Goal: Task Accomplishment & Management: Use online tool/utility

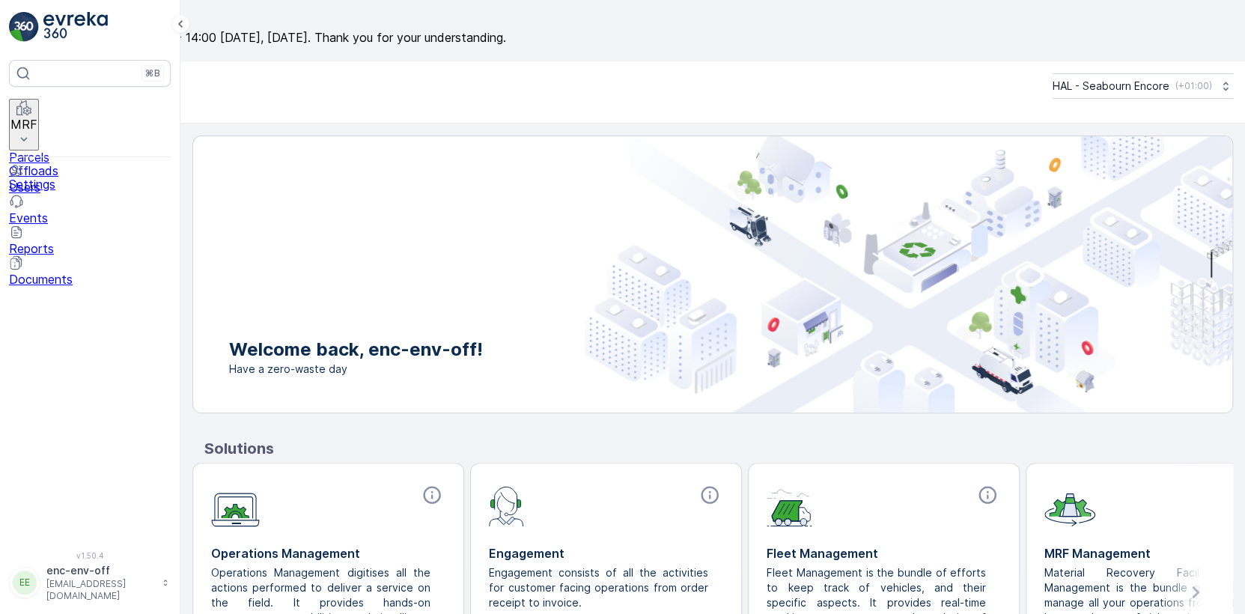
click at [37, 117] on p "MRF" at bounding box center [23, 123] width 27 height 13
click at [55, 164] on p "Offloads" at bounding box center [90, 170] width 162 height 13
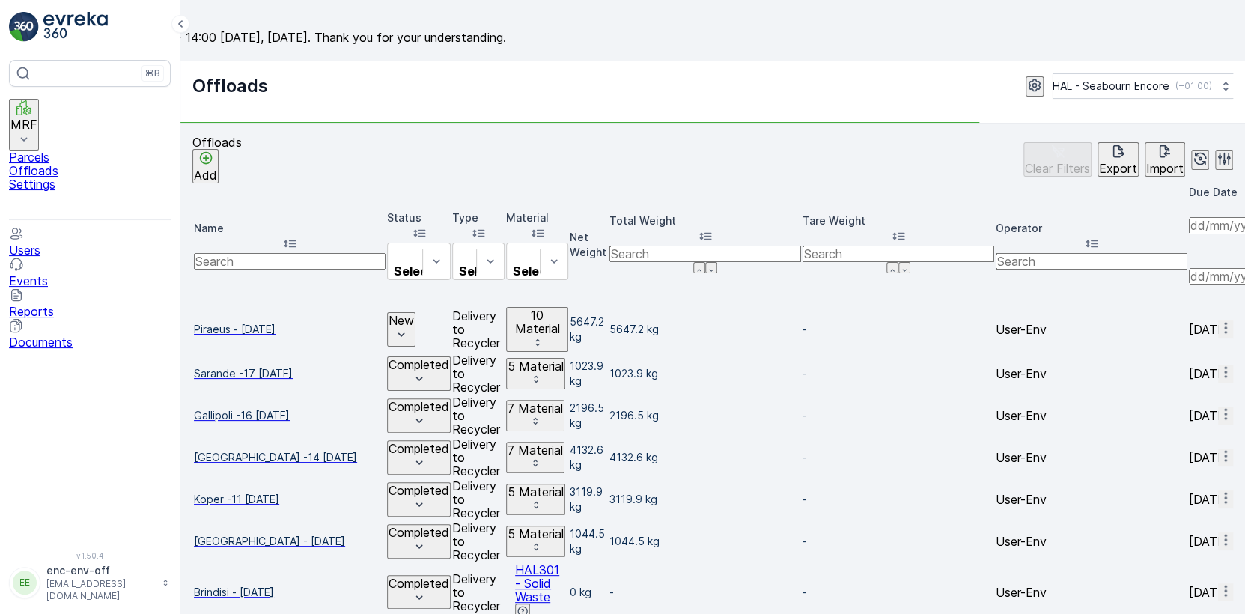
click at [261, 322] on span "Piraeus - [DATE]" at bounding box center [290, 329] width 192 height 15
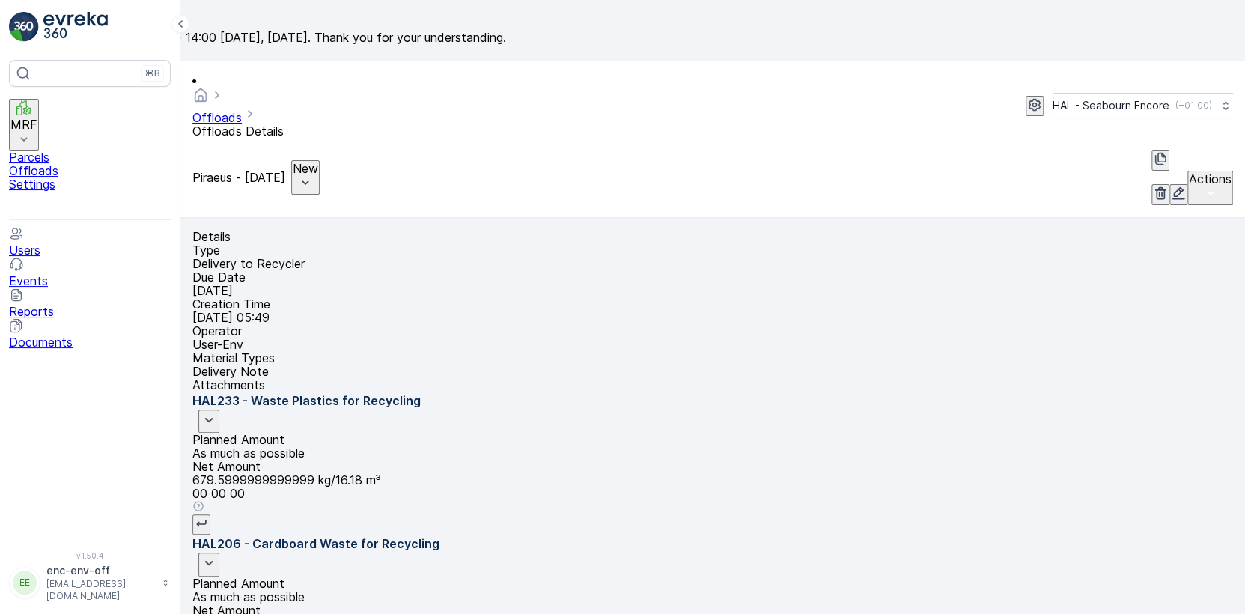
click at [318, 162] on p "New" at bounding box center [305, 168] width 25 height 13
click at [379, 147] on span "Completed" at bounding box center [391, 148] width 61 height 13
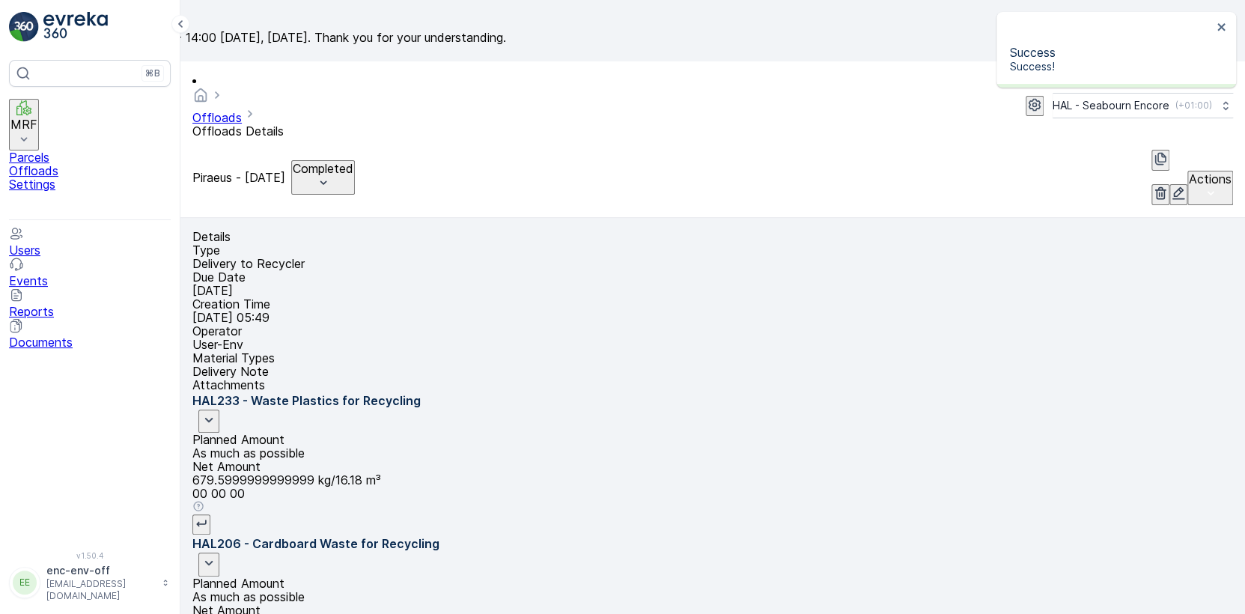
click at [53, 164] on p "Offloads" at bounding box center [90, 170] width 162 height 13
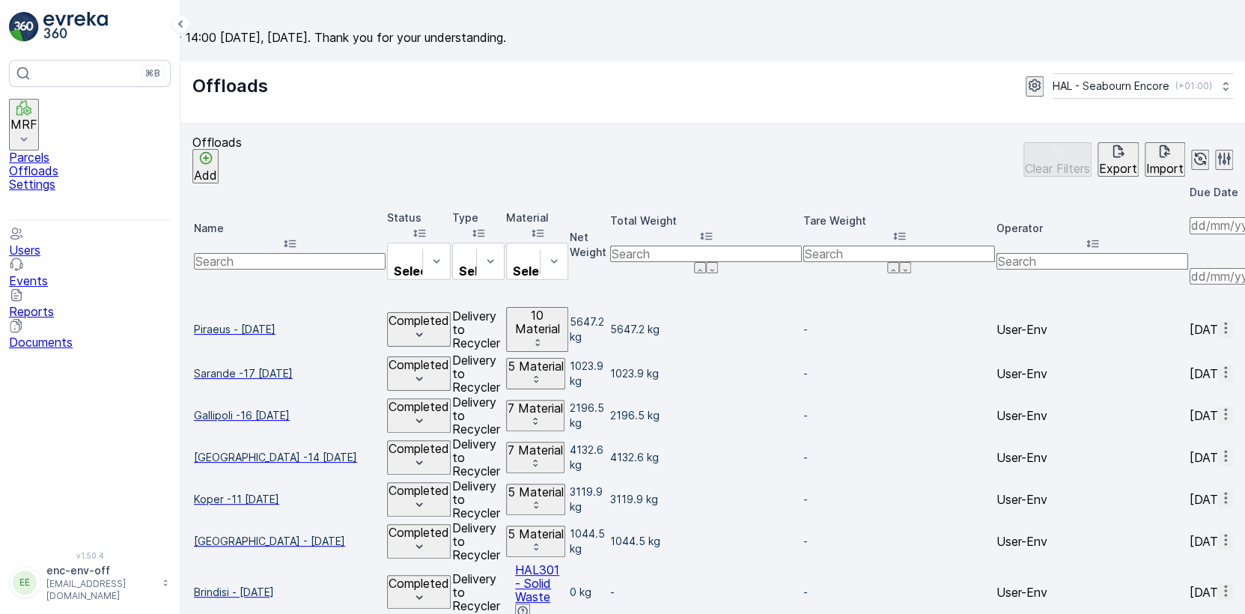
click at [276, 322] on span "Piraeus - [DATE]" at bounding box center [290, 329] width 192 height 15
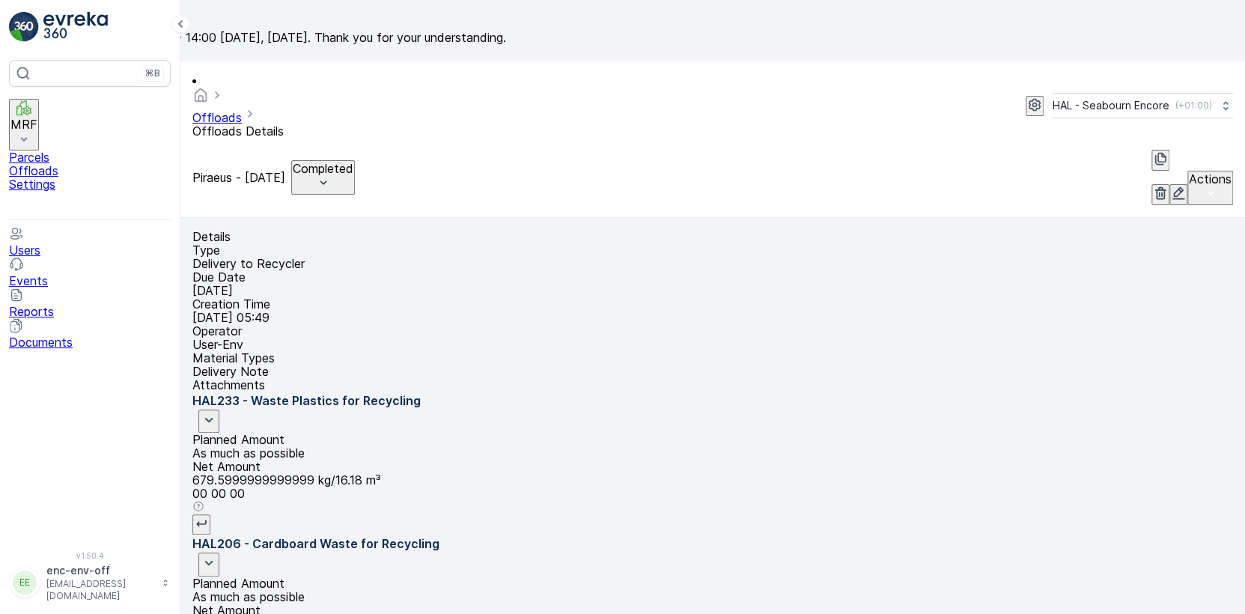
click at [1153, 151] on icon "button" at bounding box center [1160, 158] width 15 height 15
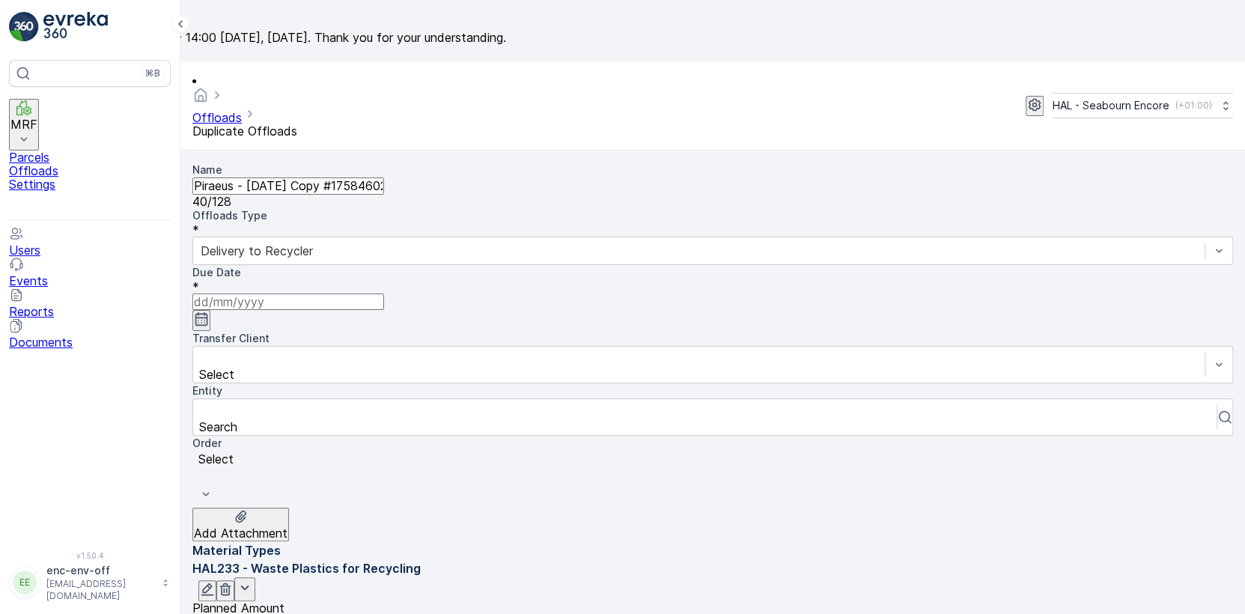
click at [254, 177] on input "Piraeus - [DATE] Copy #1758460244856" at bounding box center [288, 185] width 192 height 16
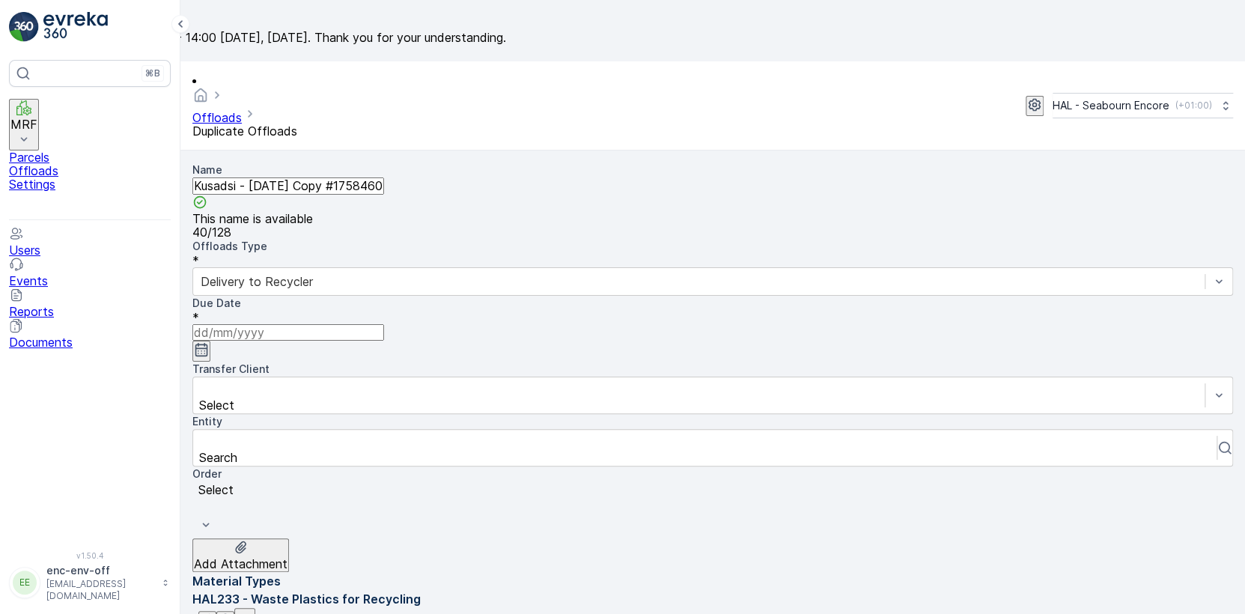
click at [281, 177] on input "Kusadsi - [DATE] Copy #1758460244856" at bounding box center [288, 185] width 192 height 16
click at [330, 177] on input "Kusadsi - [DATE] Copy #1758460244856" at bounding box center [288, 185] width 192 height 16
type input "Kusadsi - [DATE]"
click at [266, 324] on input at bounding box center [288, 332] width 192 height 16
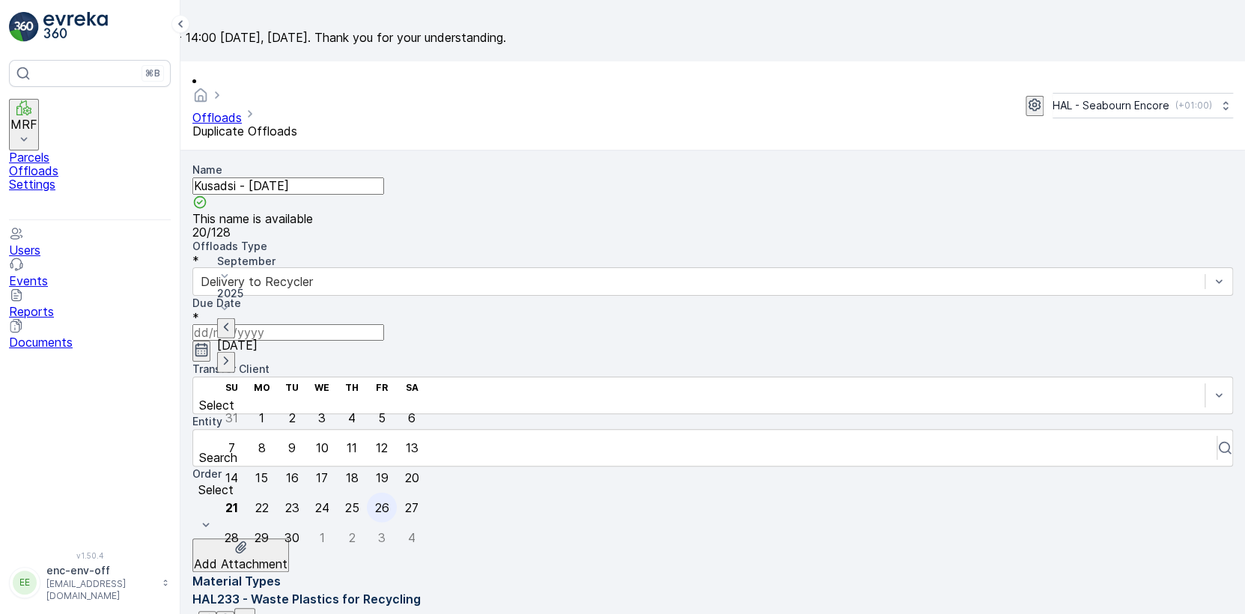
click at [374, 500] on div "26" at bounding box center [381, 506] width 14 height 13
type input "[DATE]"
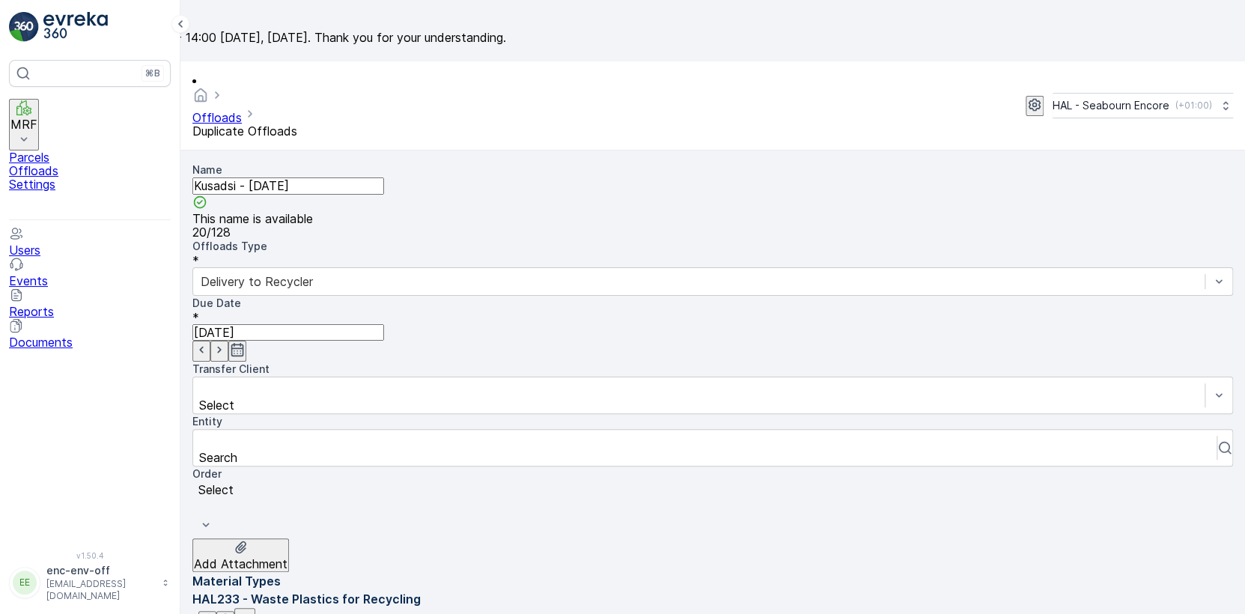
click at [452, 379] on div "Name [PERSON_NAME] - [DATE] This name is available 20 / 128 Offloads Type * Del…" at bounding box center [712, 366] width 1040 height 409
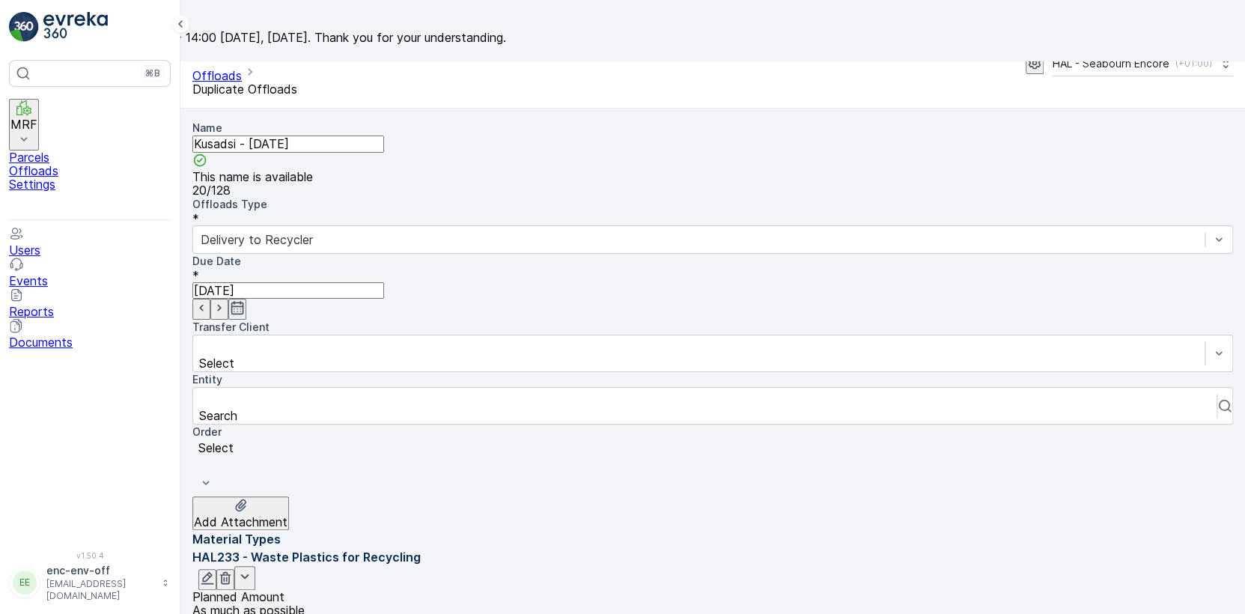
click at [249, 135] on input "Kusadsi - [DATE]" at bounding box center [288, 143] width 192 height 16
type input "Kusadasi - [DATE]"
